Goal: Task Accomplishment & Management: Complete application form

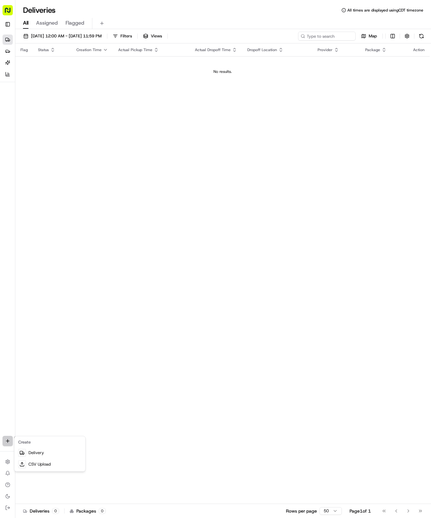
click at [6, 439] on html "Tso Chinese 04 Round Rock [EMAIL_ADDRESS][DOMAIN_NAME] Toggle Sidebar Deliverie…" at bounding box center [215, 259] width 431 height 518
click at [31, 452] on link "Delivery" at bounding box center [50, 453] width 68 height 12
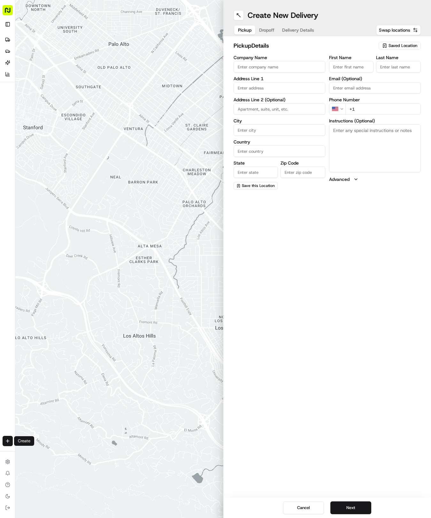
click at [402, 45] on span "Saved Location" at bounding box center [403, 46] width 29 height 6
click at [370, 73] on span "(04) Tso Chinese Takeout & Delivery Round Rock (04)" at bounding box center [389, 73] width 79 height 12
type input "(04) Tso Chinese Takeout & Delivery Round Rock"
type input "2000 N [PERSON_NAME] St"
type input "Ste 108"
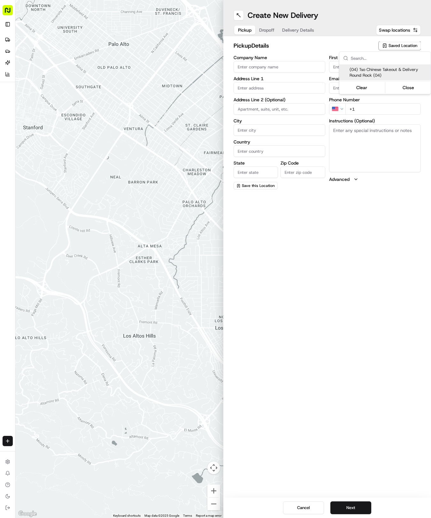
type input "Round Rock"
type input "US"
type input "[GEOGRAPHIC_DATA]"
type input "78664"
type input "Tso Chinese"
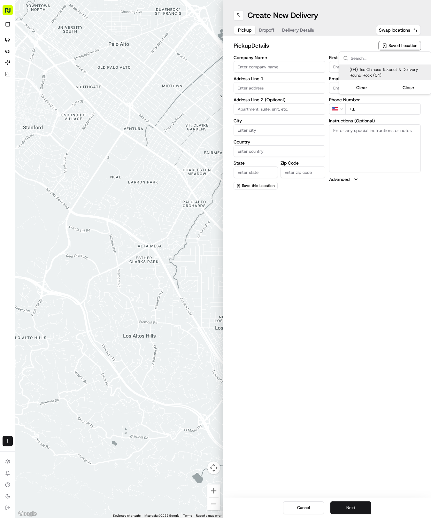
type input "Round Rock Manager"
type input "[EMAIL_ADDRESS][DOMAIN_NAME]"
type input "[PHONE_NUMBER]"
type textarea "Submit a picture displaying address & food as Proof of Delivery. Envía una foto…"
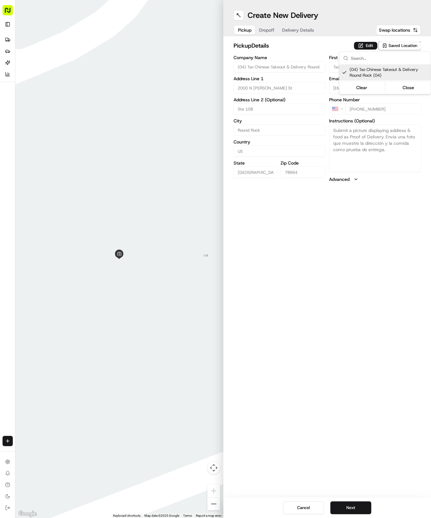
click at [306, 29] on html "Tso Chinese 04 Round Rock [EMAIL_ADDRESS][DOMAIN_NAME] Toggle Sidebar Deliverie…" at bounding box center [215, 259] width 431 height 518
click at [306, 29] on span "Delivery Details" at bounding box center [298, 30] width 32 height 6
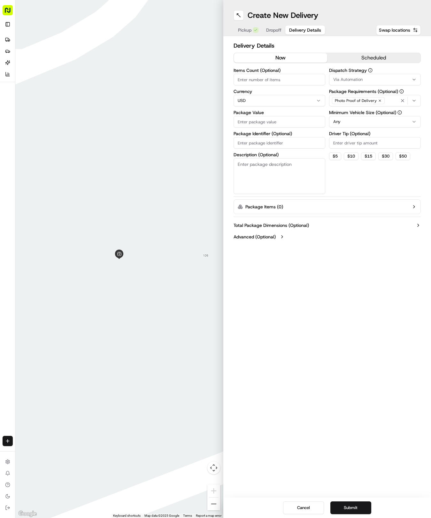
click at [275, 144] on input "Package Identifier (Optional)" at bounding box center [280, 143] width 92 height 12
paste input "LZGG77Q"
type input "LZGG77Q"
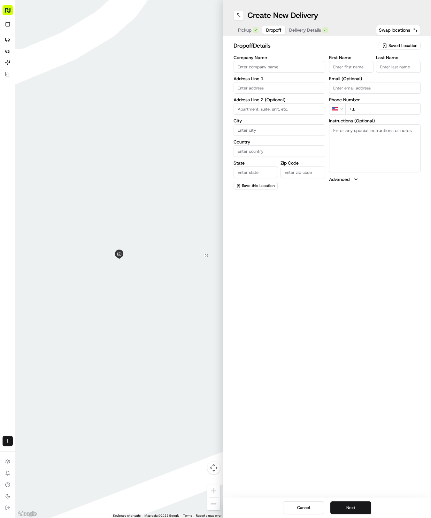
click at [277, 31] on span "Dropoff" at bounding box center [273, 30] width 15 height 6
click at [269, 88] on input "text" at bounding box center [280, 88] width 92 height 12
type input "[STREET_ADDRESS]"
type input "Round Rock"
type input "[GEOGRAPHIC_DATA]"
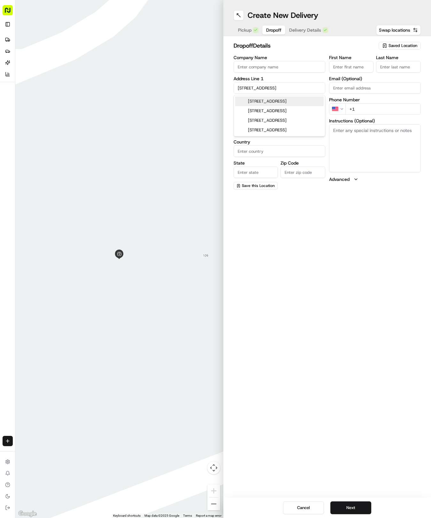
type input "[GEOGRAPHIC_DATA]"
type input "78681"
type input "[STREET_ADDRESS]"
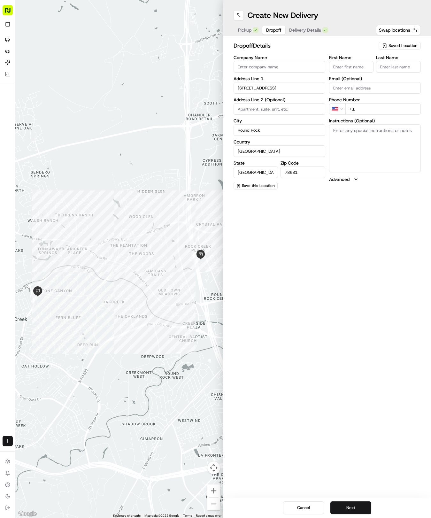
click at [345, 70] on input "First Name" at bounding box center [351, 67] width 45 height 12
type input "[PERSON_NAME]"
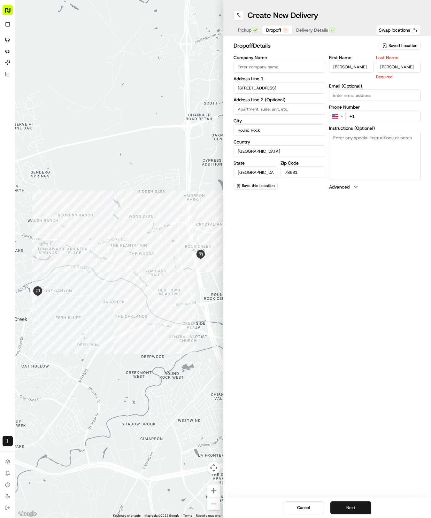
type input "[PERSON_NAME]"
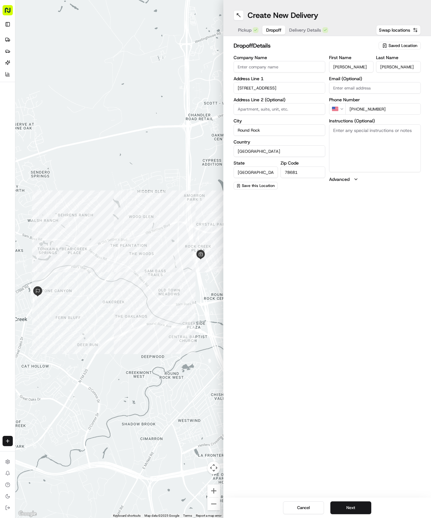
type input "[PHONE_NUMBER]"
click at [300, 31] on span "Delivery Details" at bounding box center [305, 30] width 32 height 6
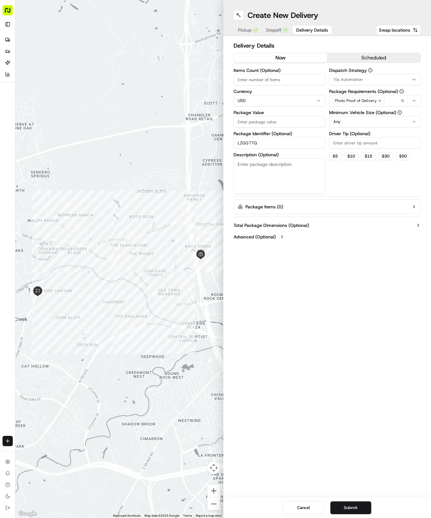
click at [279, 123] on input "Package Value" at bounding box center [280, 122] width 92 height 12
type input "59.27"
click at [352, 70] on label "Dispatch Strategy" at bounding box center [375, 70] width 92 height 4
click at [354, 81] on span "Via Automation" at bounding box center [347, 80] width 29 height 6
click at [363, 118] on div "Tso Round Rock Strategy" at bounding box center [374, 115] width 91 height 10
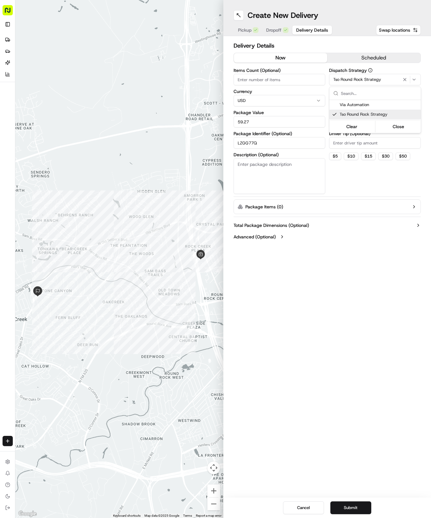
drag, startPoint x: 363, startPoint y: 176, endPoint x: 359, endPoint y: 159, distance: 17.1
click at [361, 164] on html "Tso Chinese 04 Round Rock [EMAIL_ADDRESS][DOMAIN_NAME] Toggle Sidebar Deliverie…" at bounding box center [215, 259] width 431 height 518
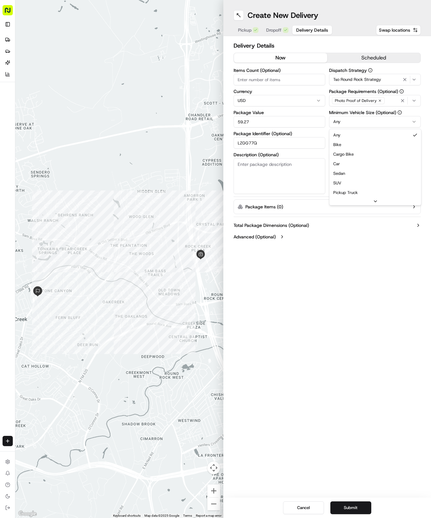
click at [356, 123] on html "Tso Chinese 04 Round Rock [EMAIL_ADDRESS][DOMAIN_NAME] Toggle Sidebar Deliverie…" at bounding box center [215, 259] width 431 height 518
click at [354, 145] on input "Driver Tip (Optional)" at bounding box center [375, 143] width 92 height 12
type input "2"
click at [351, 504] on button "Submit" at bounding box center [350, 507] width 41 height 13
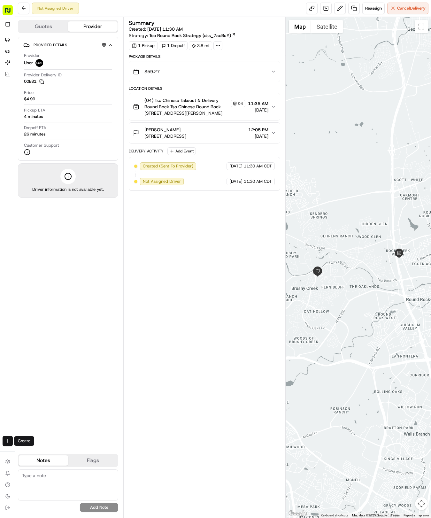
click at [5, 439] on html "Tso Chinese 04 Round Rock [EMAIL_ADDRESS][DOMAIN_NAME] Toggle Sidebar Deliverie…" at bounding box center [215, 259] width 431 height 518
click at [39, 452] on link "Delivery" at bounding box center [50, 453] width 68 height 12
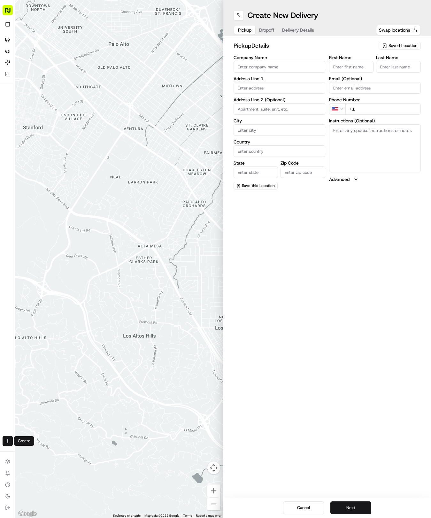
click at [400, 47] on span "Saved Location" at bounding box center [403, 46] width 29 height 6
drag, startPoint x: 372, startPoint y: 70, endPoint x: 356, endPoint y: 64, distance: 17.2
click at [370, 70] on span "(04) Tso Chinese Takeout & Delivery Round Rock (04)" at bounding box center [389, 73] width 79 height 12
type input "(04) Tso Chinese Takeout & Delivery Round Rock"
type input "2000 N [PERSON_NAME] St"
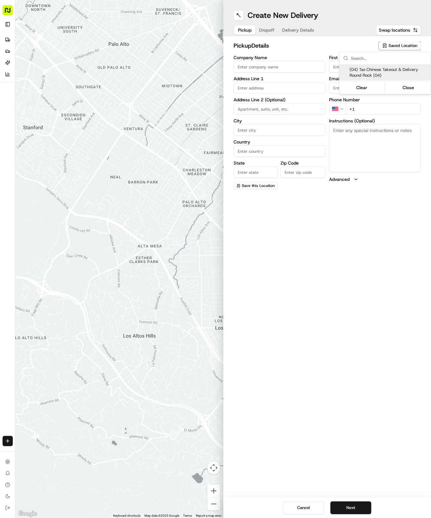
type input "Ste 108"
type input "Round Rock"
type input "US"
type input "[GEOGRAPHIC_DATA]"
type input "78664"
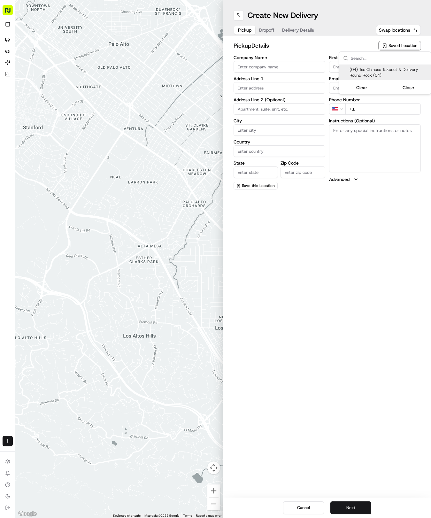
type input "Tso Chinese"
type input "Round Rock Manager"
type input "[EMAIL_ADDRESS][DOMAIN_NAME]"
type input "[PHONE_NUMBER]"
type textarea "Submit a picture displaying address & food as Proof of Delivery. Envía una foto…"
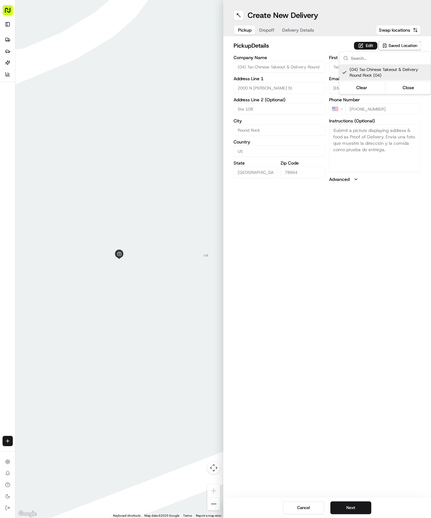
drag, startPoint x: 313, startPoint y: 35, endPoint x: 305, endPoint y: 32, distance: 8.7
click at [312, 35] on html "Tso Chinese 04 Round Rock [EMAIL_ADDRESS][DOMAIN_NAME] Toggle Sidebar Deliverie…" at bounding box center [215, 259] width 431 height 518
click at [303, 31] on span "Delivery Details" at bounding box center [298, 30] width 32 height 6
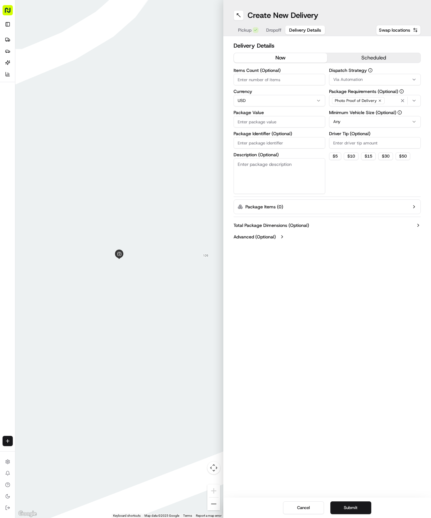
drag, startPoint x: 268, startPoint y: 150, endPoint x: 267, endPoint y: 139, distance: 10.9
click at [268, 145] on div "Items Count (Optional) Currency USD Package Value Package Identifier (Optional)…" at bounding box center [280, 131] width 92 height 126
click at [267, 139] on input "Package Identifier (Optional)" at bounding box center [280, 143] width 92 height 12
paste input "6DC2XXT"
type input "6DC2XXT"
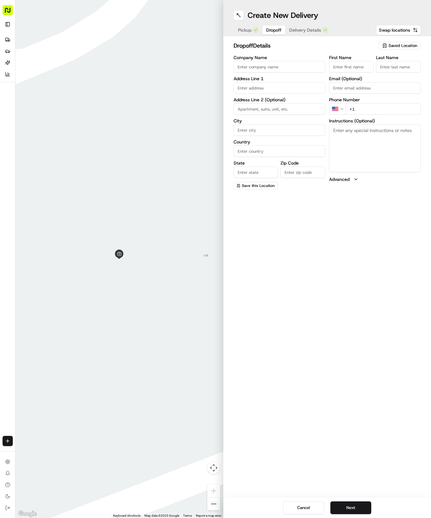
click at [273, 27] on span "Dropoff" at bounding box center [273, 30] width 15 height 6
click at [261, 87] on input "text" at bounding box center [280, 88] width 92 height 12
type input "[STREET_ADDRESS]"
type input "Round Rock"
type input "[GEOGRAPHIC_DATA]"
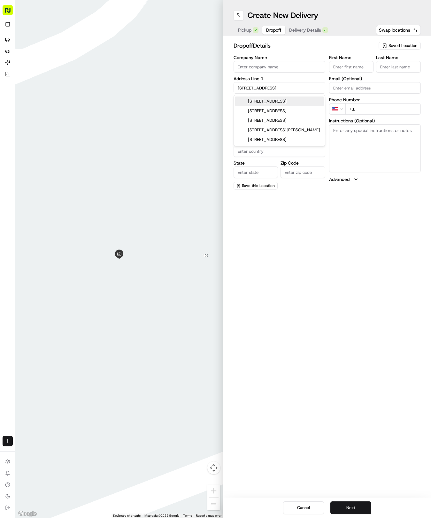
type input "[GEOGRAPHIC_DATA]"
type input "78664"
type input "[STREET_ADDRESS]"
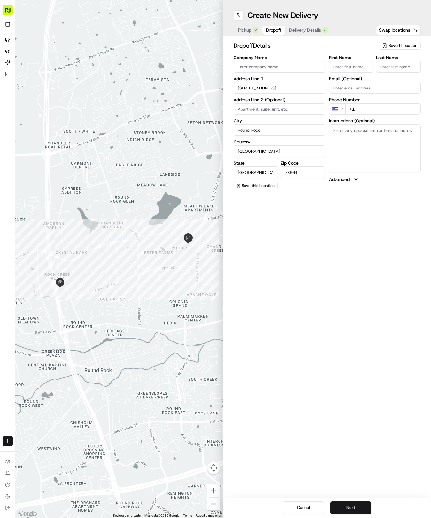
click at [352, 66] on input "First Name" at bounding box center [351, 67] width 45 height 12
type input "[PERSON_NAME]"
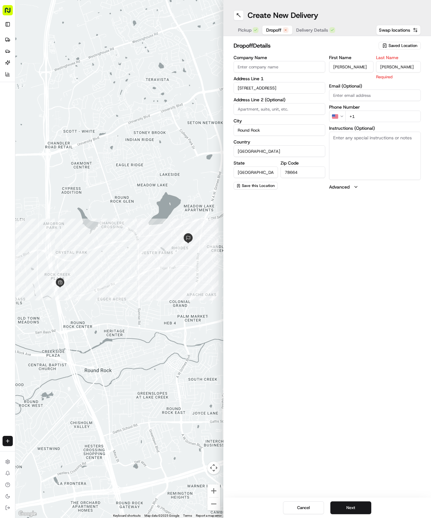
type input "[PERSON_NAME]"
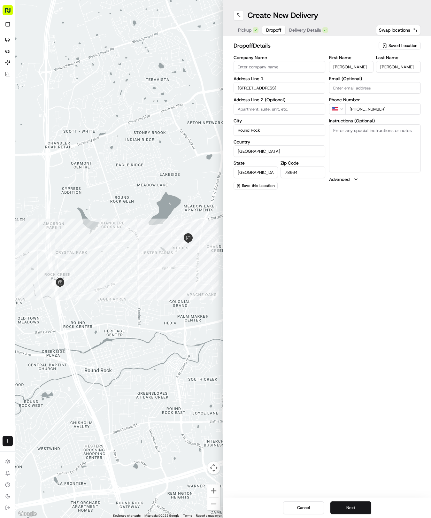
type input "[PHONE_NUMBER]"
click at [316, 33] on button "Delivery Details" at bounding box center [308, 30] width 47 height 9
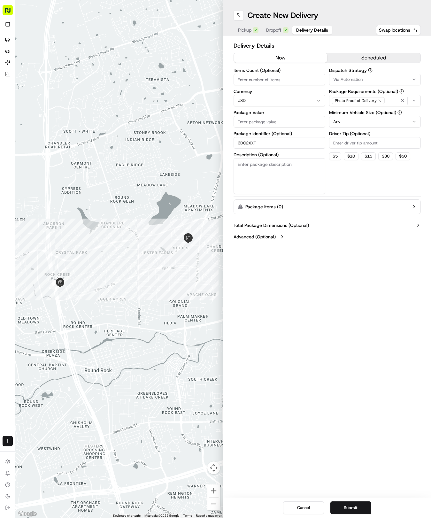
click at [291, 116] on input "Package Value" at bounding box center [280, 122] width 92 height 12
type input "76.64"
click at [355, 81] on span "Via Automation" at bounding box center [347, 80] width 29 height 6
drag, startPoint x: 361, startPoint y: 112, endPoint x: 361, endPoint y: 116, distance: 3.9
click at [361, 114] on span "Tso Round Rock Strategy" at bounding box center [379, 115] width 79 height 6
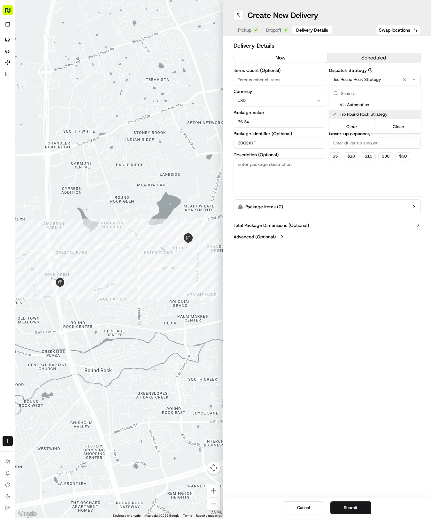
drag, startPoint x: 371, startPoint y: 177, endPoint x: 365, endPoint y: 144, distance: 33.2
click at [371, 176] on html "Tso Chinese 04 Round Rock [EMAIL_ADDRESS][DOMAIN_NAME] Toggle Sidebar Deliverie…" at bounding box center [215, 259] width 431 height 518
click at [362, 121] on html "Tso Chinese 04 Round Rock [EMAIL_ADDRESS][DOMAIN_NAME] Toggle Sidebar Deliverie…" at bounding box center [215, 259] width 431 height 518
click at [356, 123] on html "Tso Chinese 04 Round Rock [EMAIL_ADDRESS][DOMAIN_NAME] Toggle Sidebar Deliverie…" at bounding box center [215, 259] width 431 height 518
click at [354, 146] on input "Driver Tip (Optional)" at bounding box center [375, 143] width 92 height 12
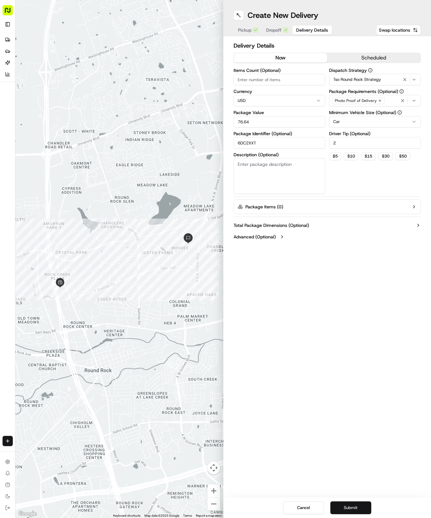
type input "2"
click at [361, 506] on button "Submit" at bounding box center [350, 507] width 41 height 13
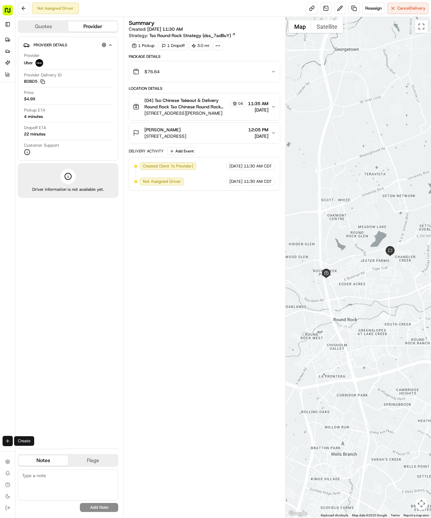
click at [9, 439] on html "Tso Chinese 04 Round Rock [EMAIL_ADDRESS][DOMAIN_NAME] Toggle Sidebar Deliverie…" at bounding box center [215, 259] width 431 height 518
click at [36, 452] on link "Delivery" at bounding box center [50, 453] width 68 height 12
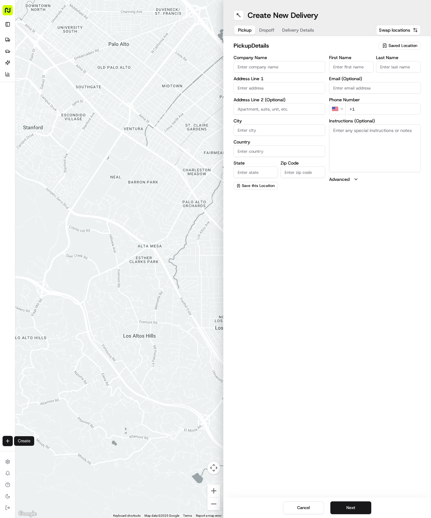
click at [407, 47] on span "Saved Location" at bounding box center [403, 46] width 29 height 6
click at [392, 65] on div "(04) Tso Chinese Takeout & Delivery Round Rock (04)" at bounding box center [384, 72] width 91 height 15
type input "(04) Tso Chinese Takeout & Delivery Round Rock"
type input "2000 N [PERSON_NAME] St"
type input "Ste 108"
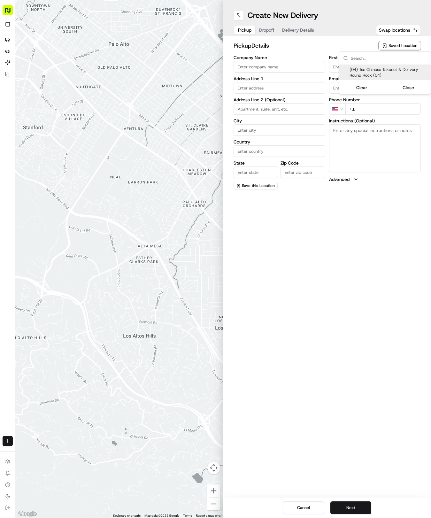
type input "Round Rock"
type input "US"
type input "[GEOGRAPHIC_DATA]"
type input "78664"
type input "Tso Chinese"
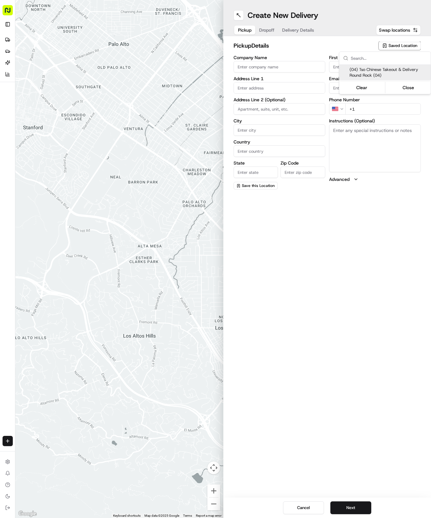
type input "Round Rock Manager"
type input "[EMAIL_ADDRESS][DOMAIN_NAME]"
type input "[PHONE_NUMBER]"
type textarea "Submit a picture displaying address & food as Proof of Delivery. Envía una foto…"
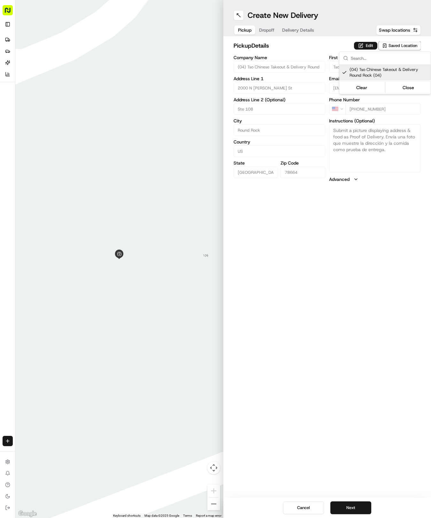
click at [296, 33] on html "Tso Chinese 04 Round Rock [EMAIL_ADDRESS][DOMAIN_NAME] Toggle Sidebar Deliverie…" at bounding box center [215, 259] width 431 height 518
click at [296, 33] on span "Delivery Details" at bounding box center [298, 30] width 32 height 6
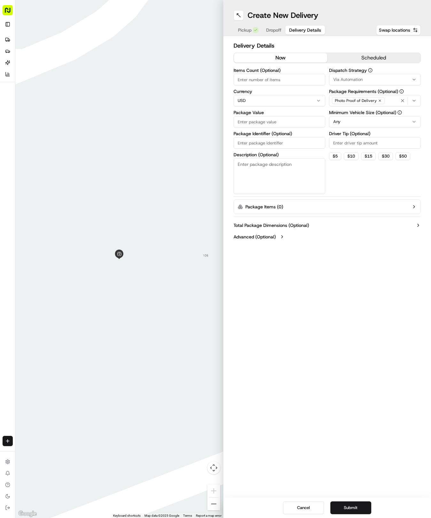
drag, startPoint x: 266, startPoint y: 151, endPoint x: 264, endPoint y: 144, distance: 7.5
click at [266, 151] on div "Items Count (Optional) Currency USD Package Value Package Identifier (Optional)…" at bounding box center [280, 131] width 92 height 126
click at [263, 142] on input "Package Identifier (Optional)" at bounding box center [280, 143] width 92 height 12
paste input "L9HX24D"
type input "L9HX24D"
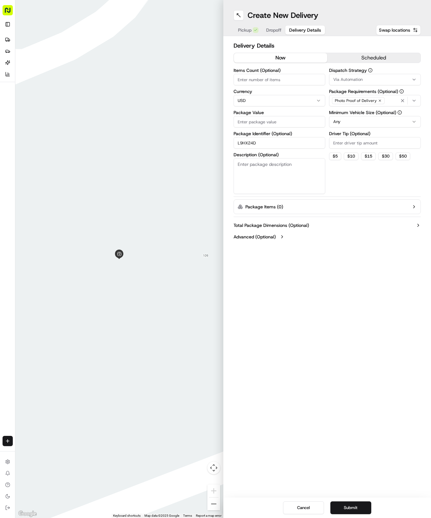
drag, startPoint x: 264, startPoint y: 35, endPoint x: 271, endPoint y: 35, distance: 7.0
click at [267, 35] on div "Pickup Dropoff Delivery Details" at bounding box center [280, 30] width 92 height 12
click at [271, 35] on div "Pickup Dropoff Delivery Details" at bounding box center [280, 30] width 92 height 12
click at [271, 31] on span "Dropoff" at bounding box center [273, 30] width 15 height 6
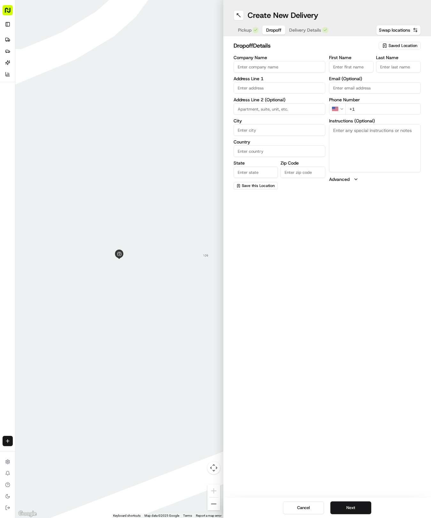
click at [264, 87] on input "text" at bounding box center [280, 88] width 92 height 12
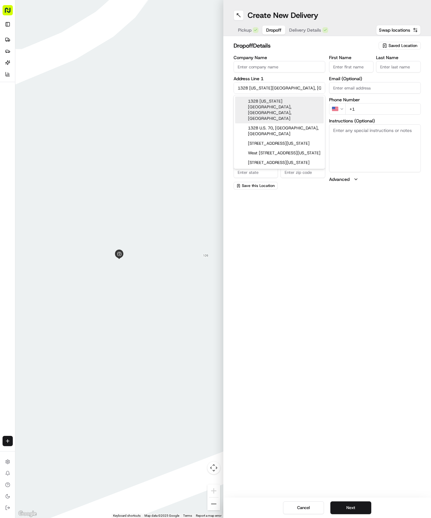
type input "[STREET_ADDRESS][US_STATE]"
type input "Round Rock"
type input "[GEOGRAPHIC_DATA]"
type input "78664"
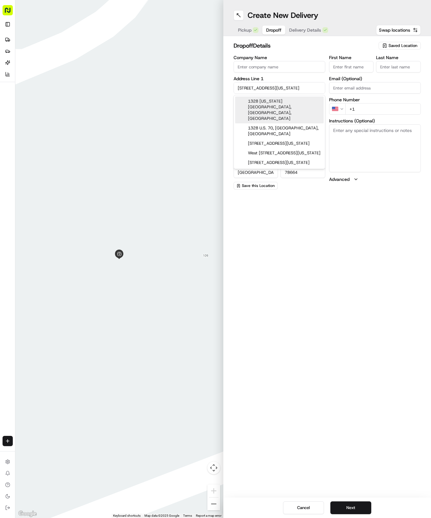
type input "1328 [US_STATE] [GEOGRAPHIC_DATA]"
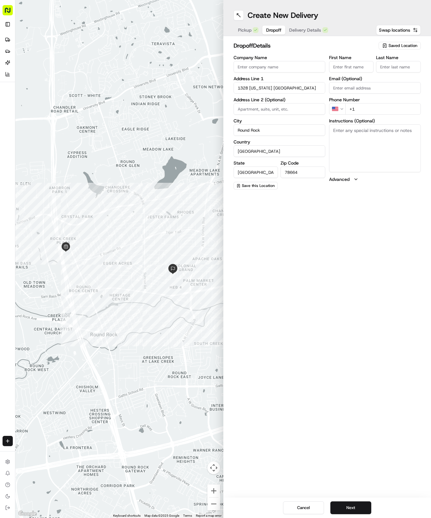
click at [341, 67] on input "First Name" at bounding box center [351, 67] width 45 height 12
type input "[PERSON_NAME]"
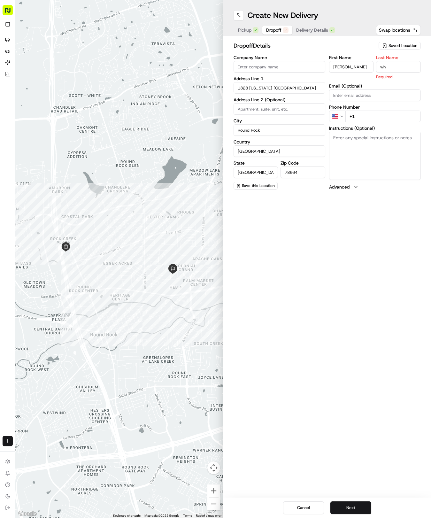
type input "w"
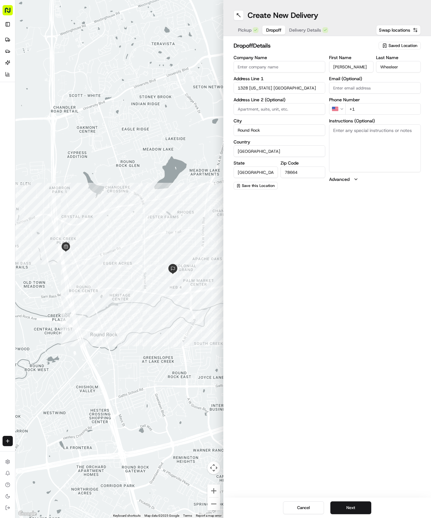
click at [407, 65] on input "Wheeleer" at bounding box center [398, 67] width 45 height 12
type input "[PERSON_NAME]"
type input "[PHONE_NUMBER]"
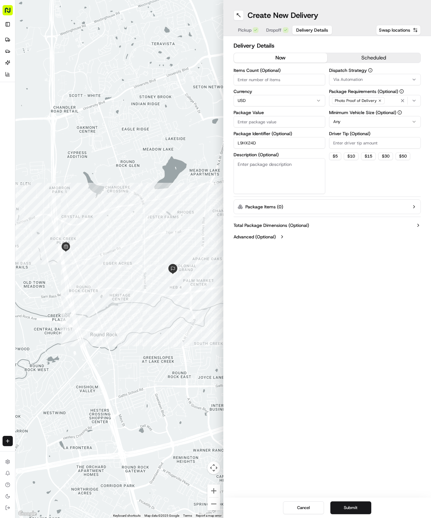
click at [320, 27] on span "Delivery Details" at bounding box center [312, 30] width 32 height 6
click at [285, 120] on input "Package Value" at bounding box center [280, 122] width 92 height 12
type input "30.20"
click at [384, 82] on button "Via Automation" at bounding box center [375, 80] width 92 height 12
click at [380, 112] on span "Tso Round Rock Strategy" at bounding box center [379, 115] width 79 height 6
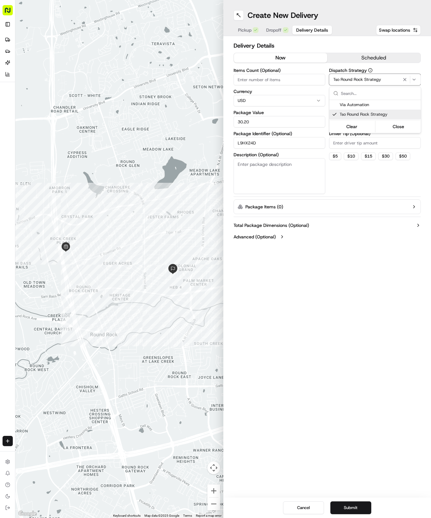
click at [379, 167] on html "Tso Chinese 04 Round Rock [EMAIL_ADDRESS][DOMAIN_NAME] Toggle Sidebar Deliverie…" at bounding box center [215, 259] width 431 height 518
click at [372, 120] on html "Tso Chinese 04 Round Rock [EMAIL_ADDRESS][DOMAIN_NAME] Toggle Sidebar Deliverie…" at bounding box center [215, 259] width 431 height 518
click at [367, 144] on input "Driver Tip (Optional)" at bounding box center [375, 143] width 92 height 12
type input "2"
click at [363, 501] on div "Cancel Submit" at bounding box center [327, 508] width 208 height 20
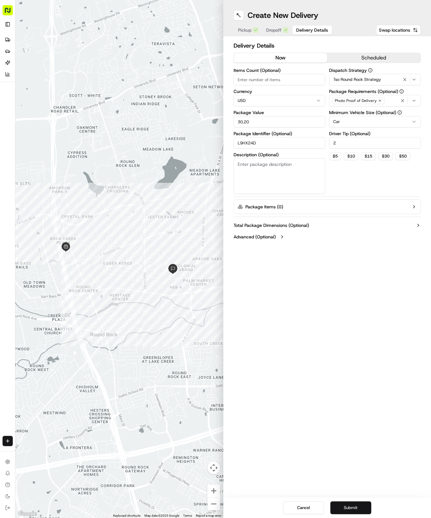
click at [365, 506] on button "Submit" at bounding box center [350, 507] width 41 height 13
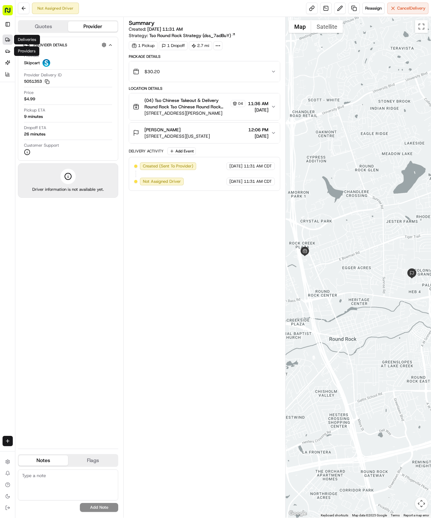
click at [9, 38] on icon at bounding box center [7, 39] width 5 height 5
